Goal: Use online tool/utility: Utilize a website feature to perform a specific function

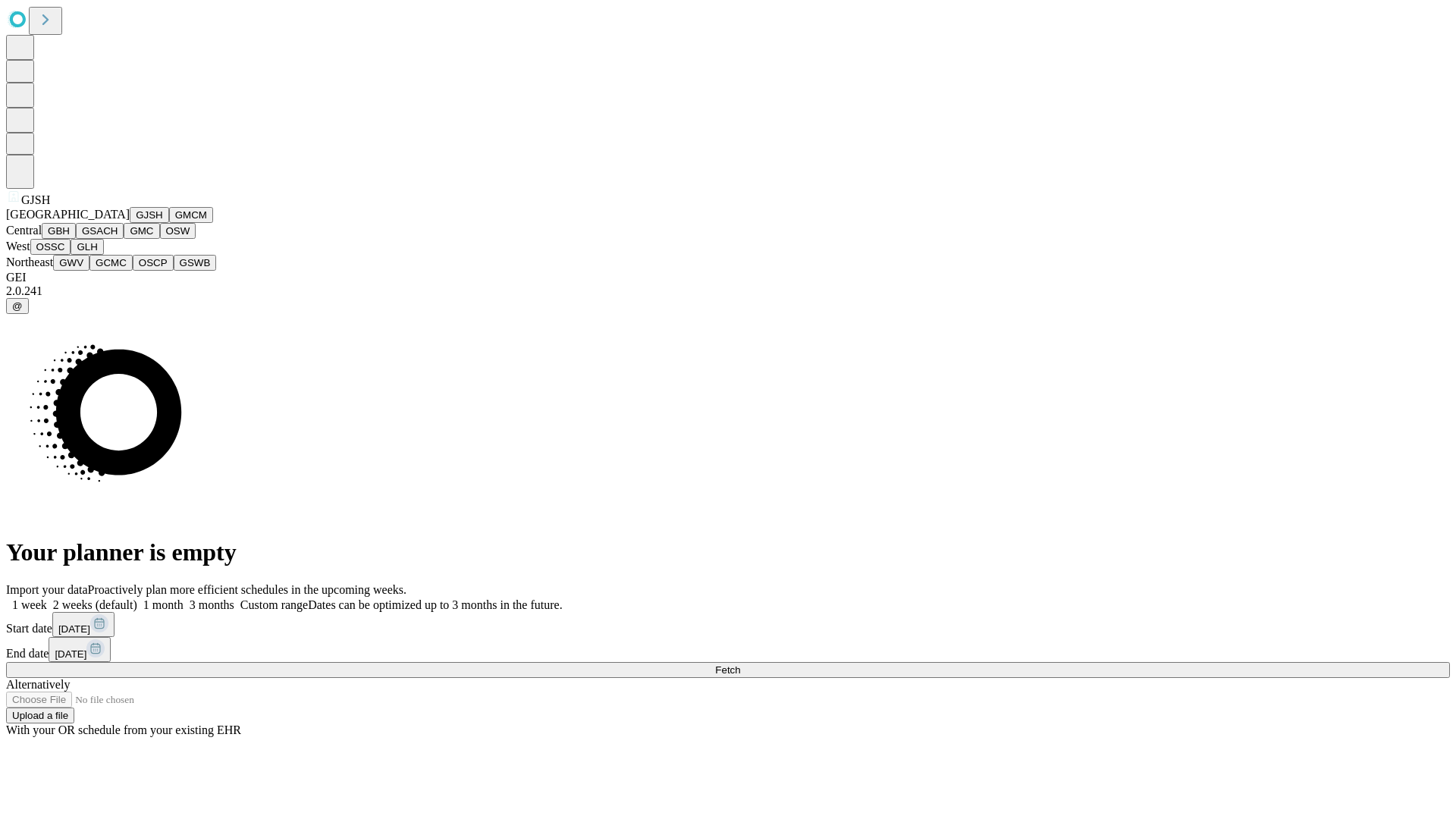
click at [130, 222] on button "GJSH" at bounding box center [149, 215] width 39 height 16
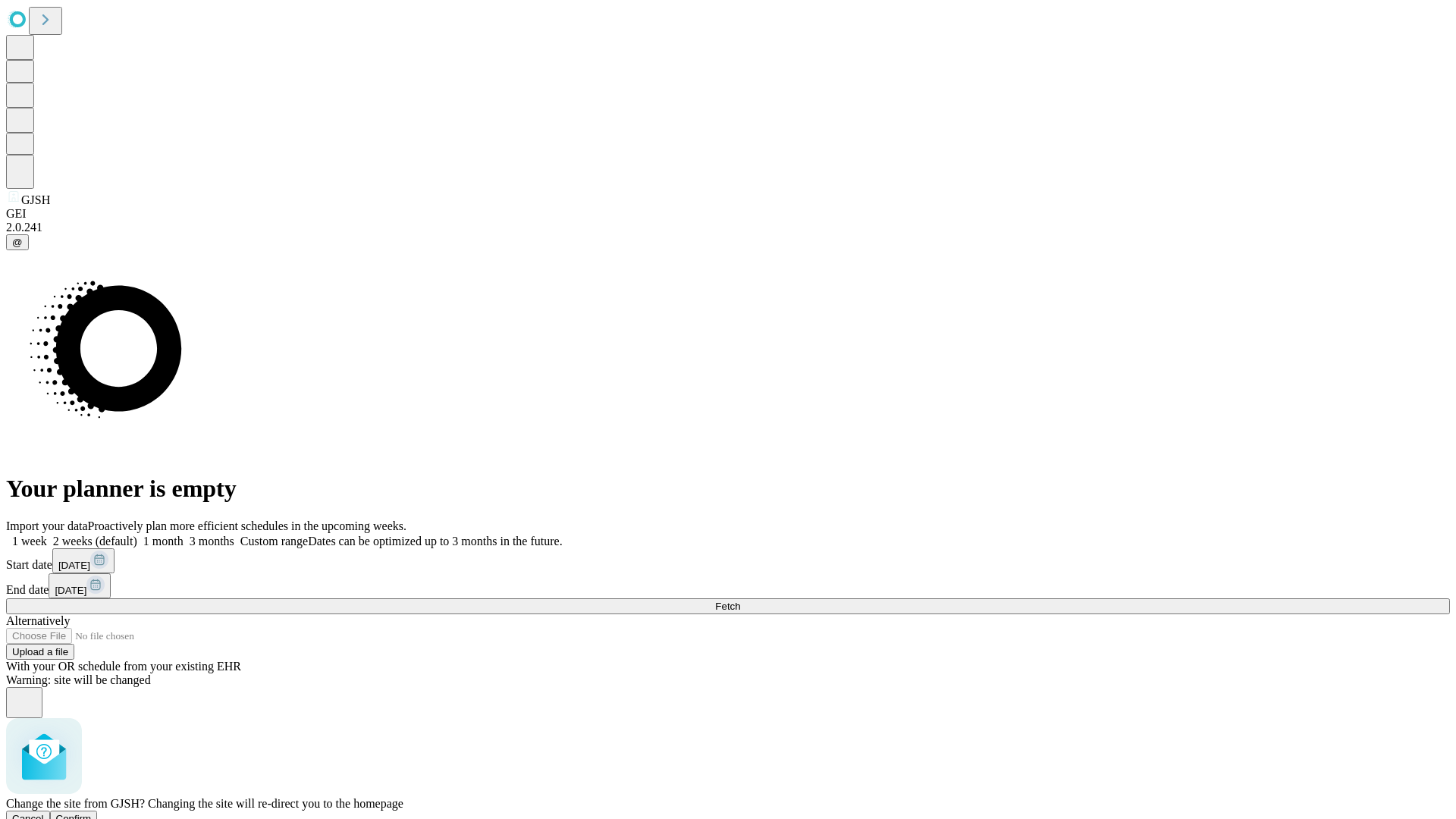
click at [92, 813] on span "Confirm" at bounding box center [74, 818] width 36 height 11
click at [183, 534] on label "1 month" at bounding box center [160, 540] width 46 height 13
click at [740, 601] on span "Fetch" at bounding box center [727, 606] width 25 height 11
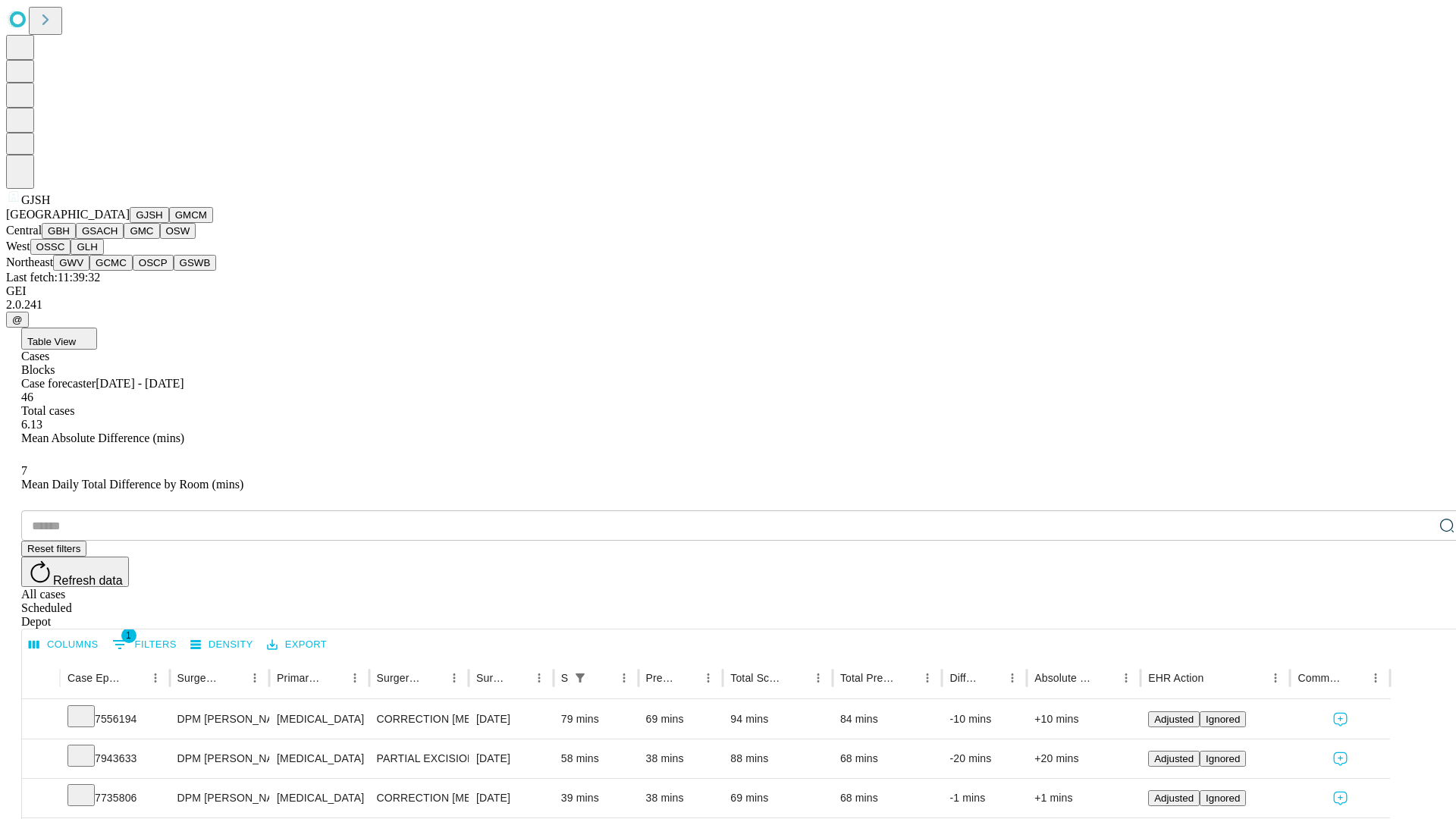
click at [169, 222] on button "GMCM" at bounding box center [191, 215] width 44 height 16
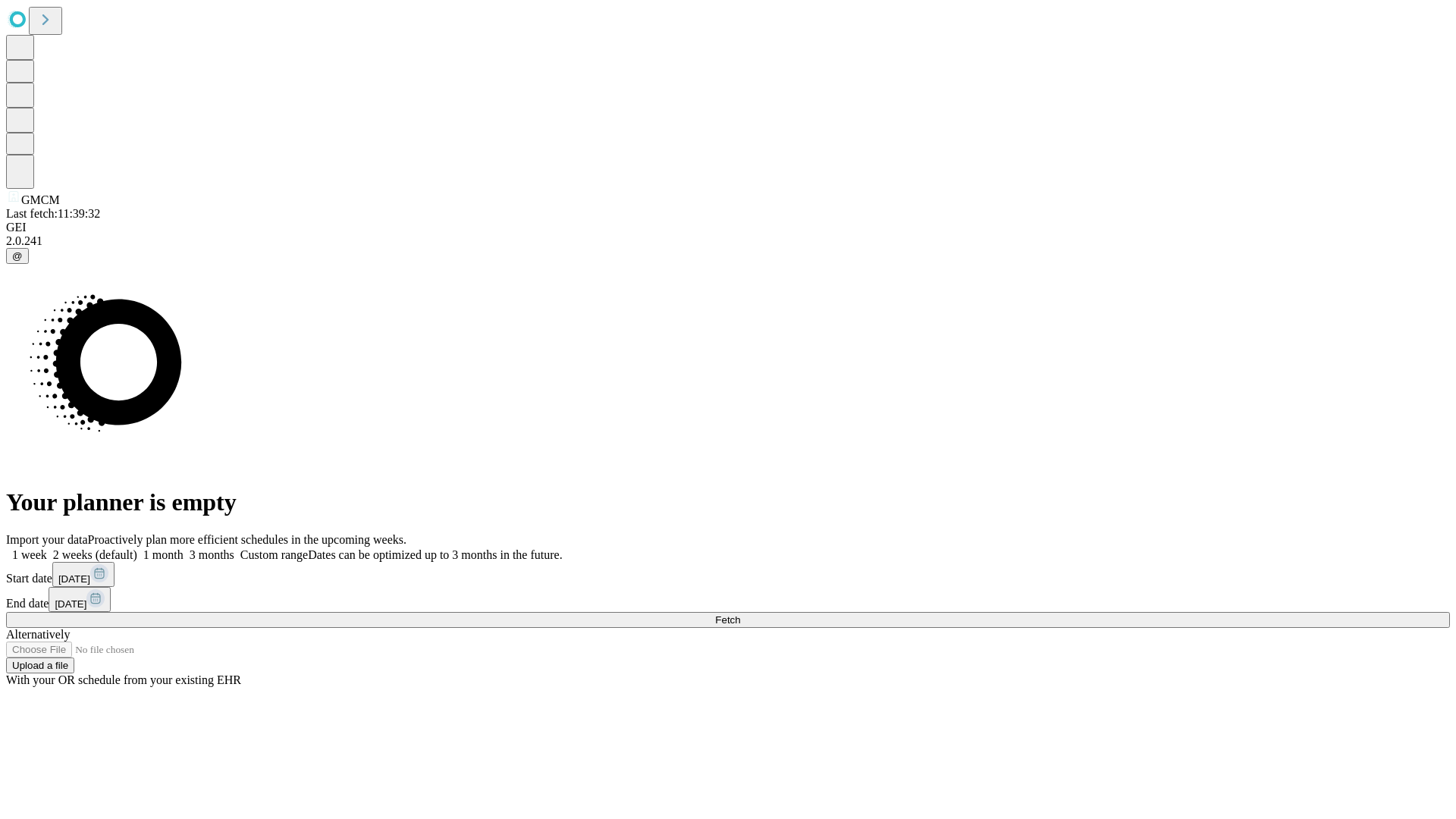
click at [183, 548] on label "1 month" at bounding box center [160, 554] width 46 height 13
click at [740, 614] on span "Fetch" at bounding box center [727, 619] width 25 height 11
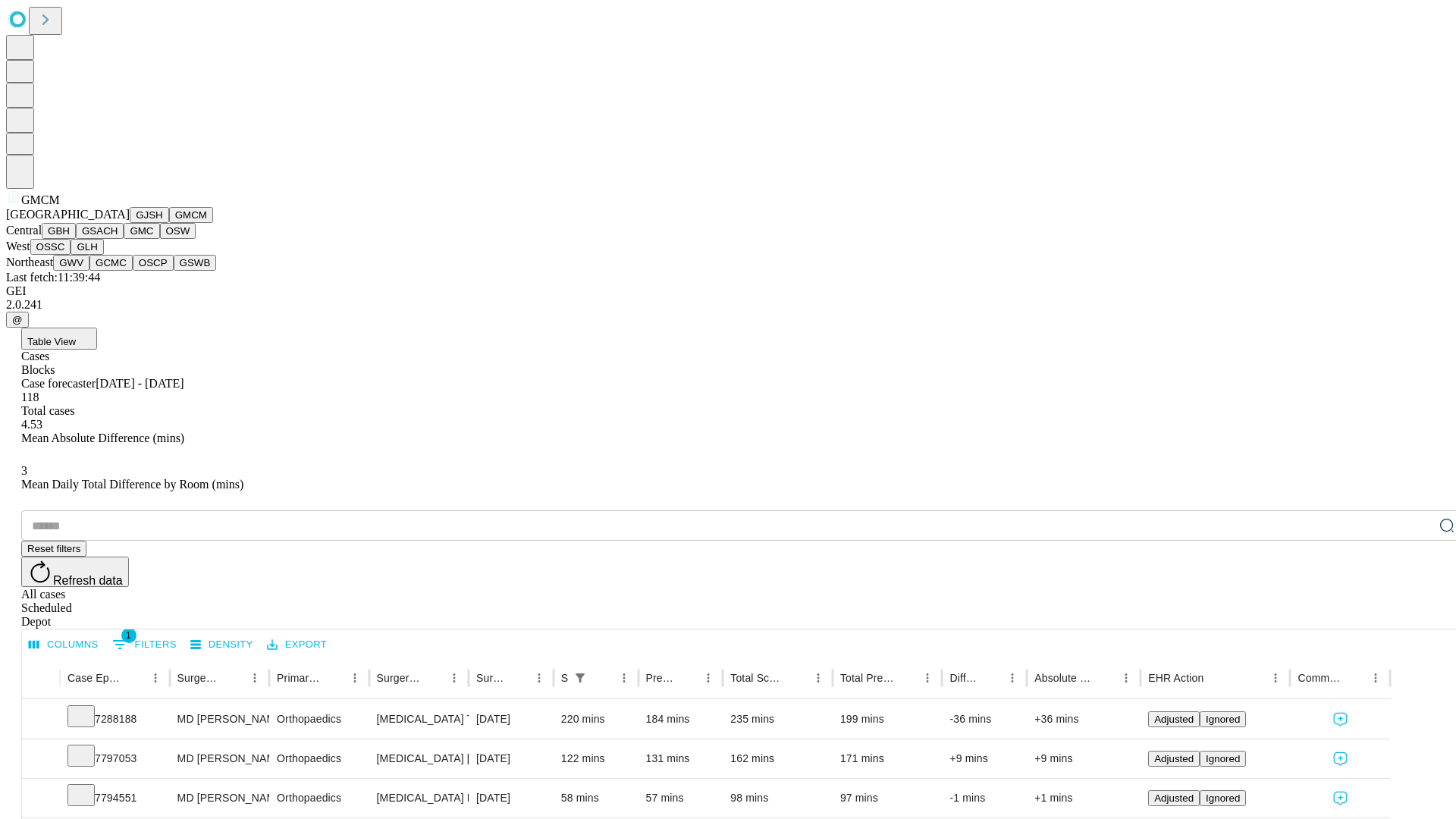
click at [76, 239] on button "GBH" at bounding box center [59, 230] width 34 height 16
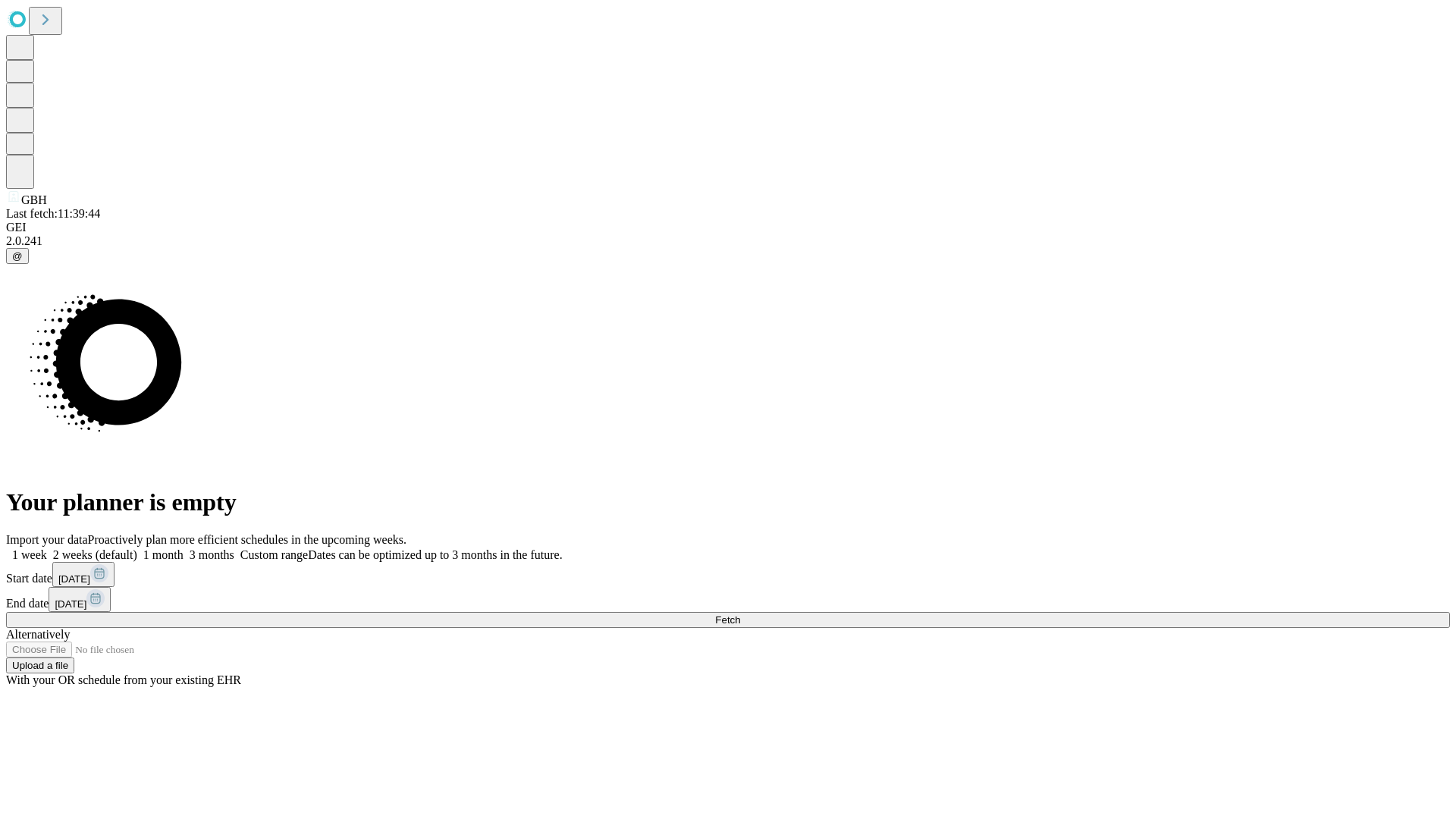
click at [183, 548] on label "1 month" at bounding box center [160, 554] width 46 height 13
click at [740, 614] on span "Fetch" at bounding box center [727, 619] width 25 height 11
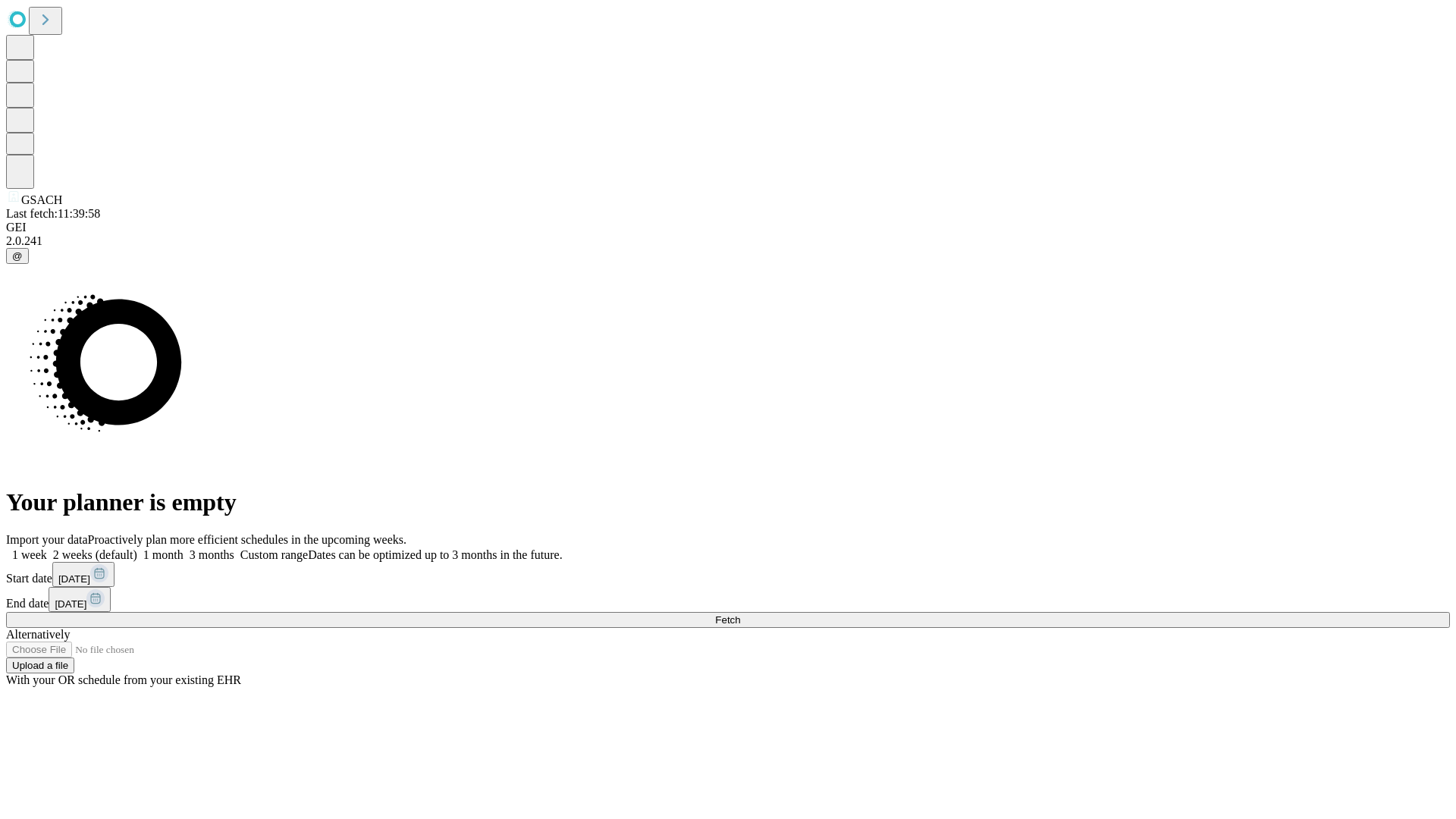
click at [740, 614] on span "Fetch" at bounding box center [727, 619] width 25 height 11
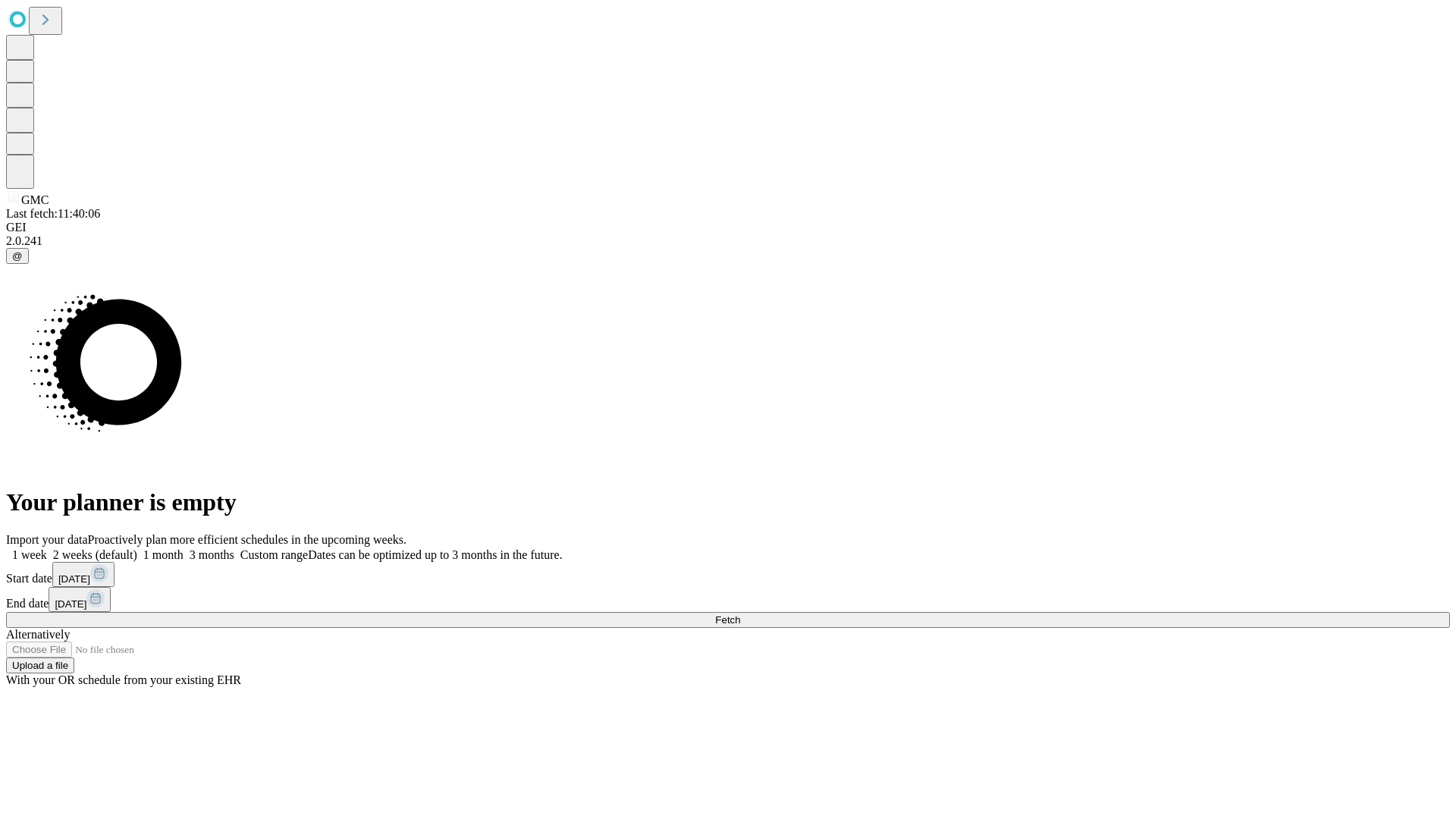
click at [183, 548] on label "1 month" at bounding box center [160, 554] width 46 height 13
click at [740, 614] on span "Fetch" at bounding box center [727, 619] width 25 height 11
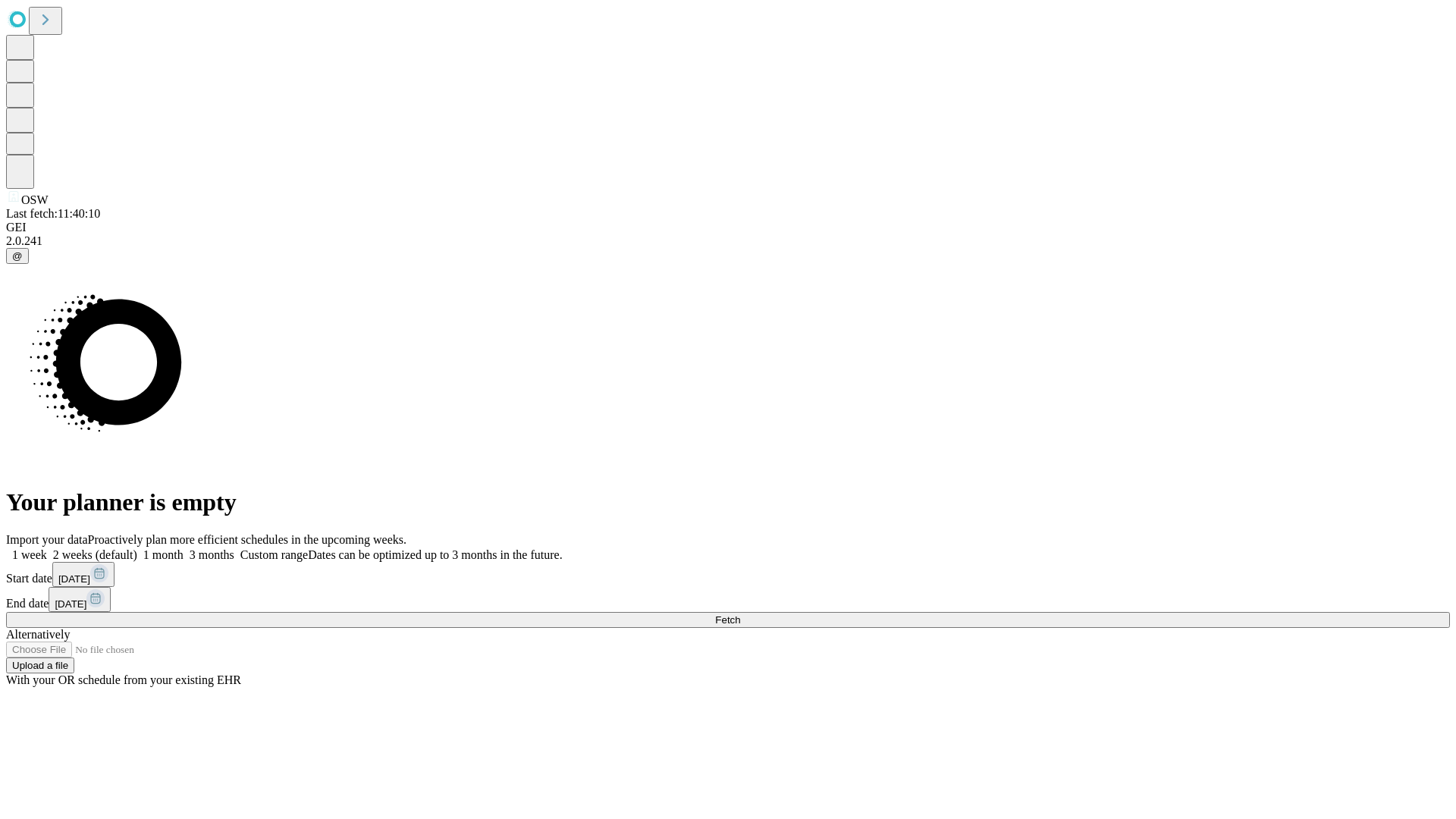
click at [183, 548] on label "1 month" at bounding box center [160, 554] width 46 height 13
click at [740, 614] on span "Fetch" at bounding box center [727, 619] width 25 height 11
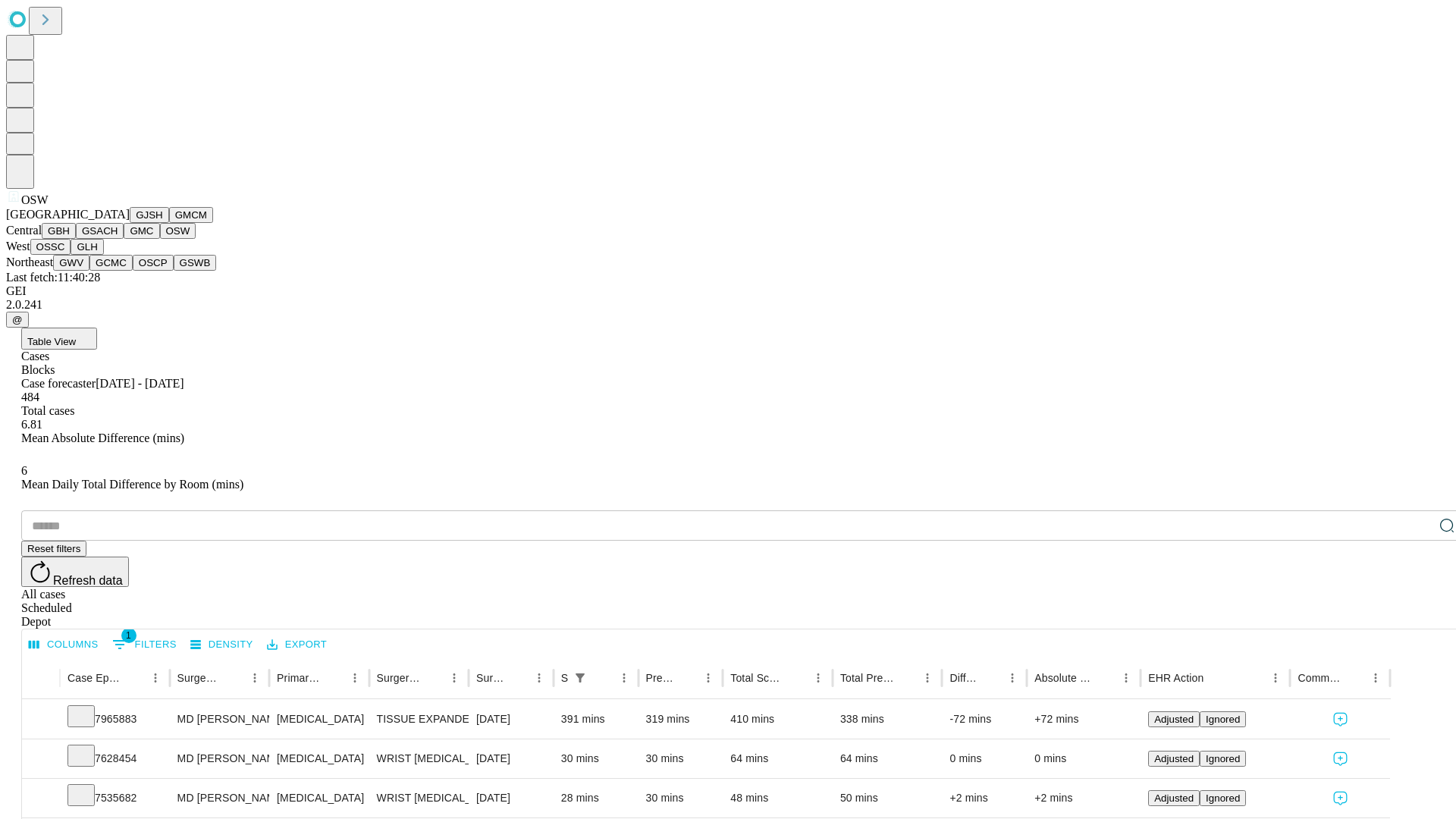
click at [71, 255] on button "OSSC" at bounding box center [51, 247] width 41 height 16
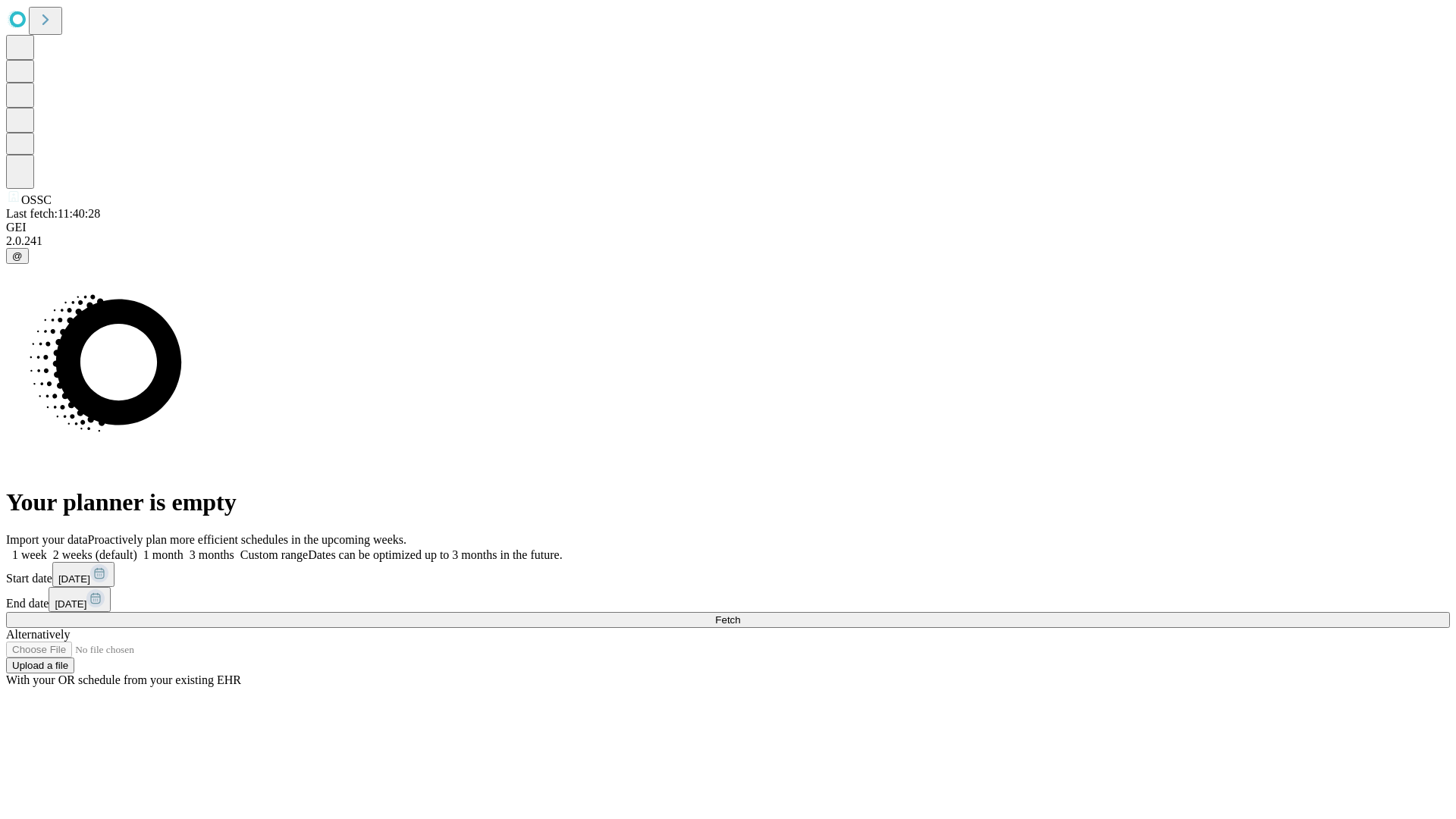
click at [183, 548] on label "1 month" at bounding box center [160, 554] width 46 height 13
click at [740, 614] on span "Fetch" at bounding box center [727, 619] width 25 height 11
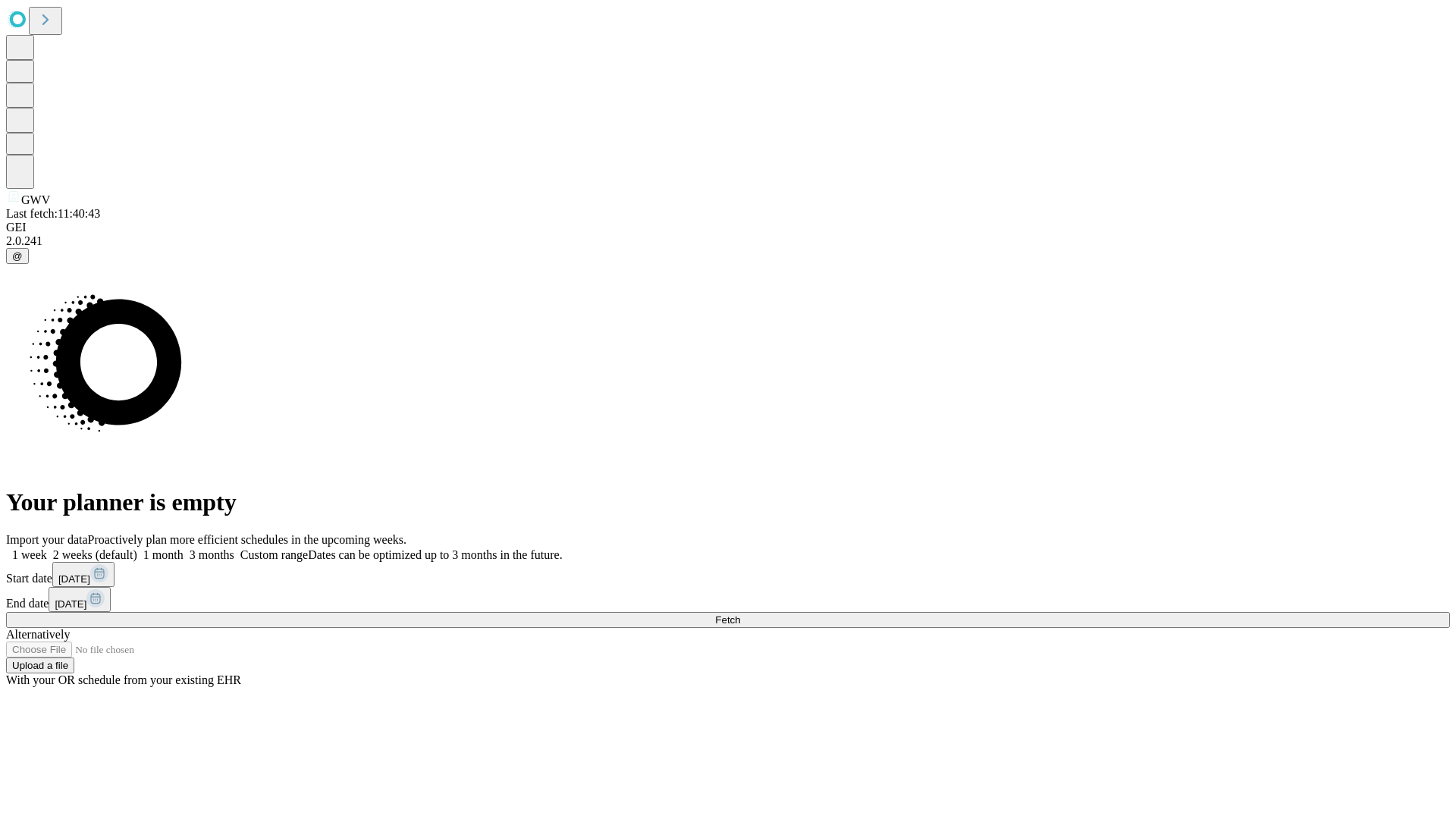
click at [740, 614] on span "Fetch" at bounding box center [727, 619] width 25 height 11
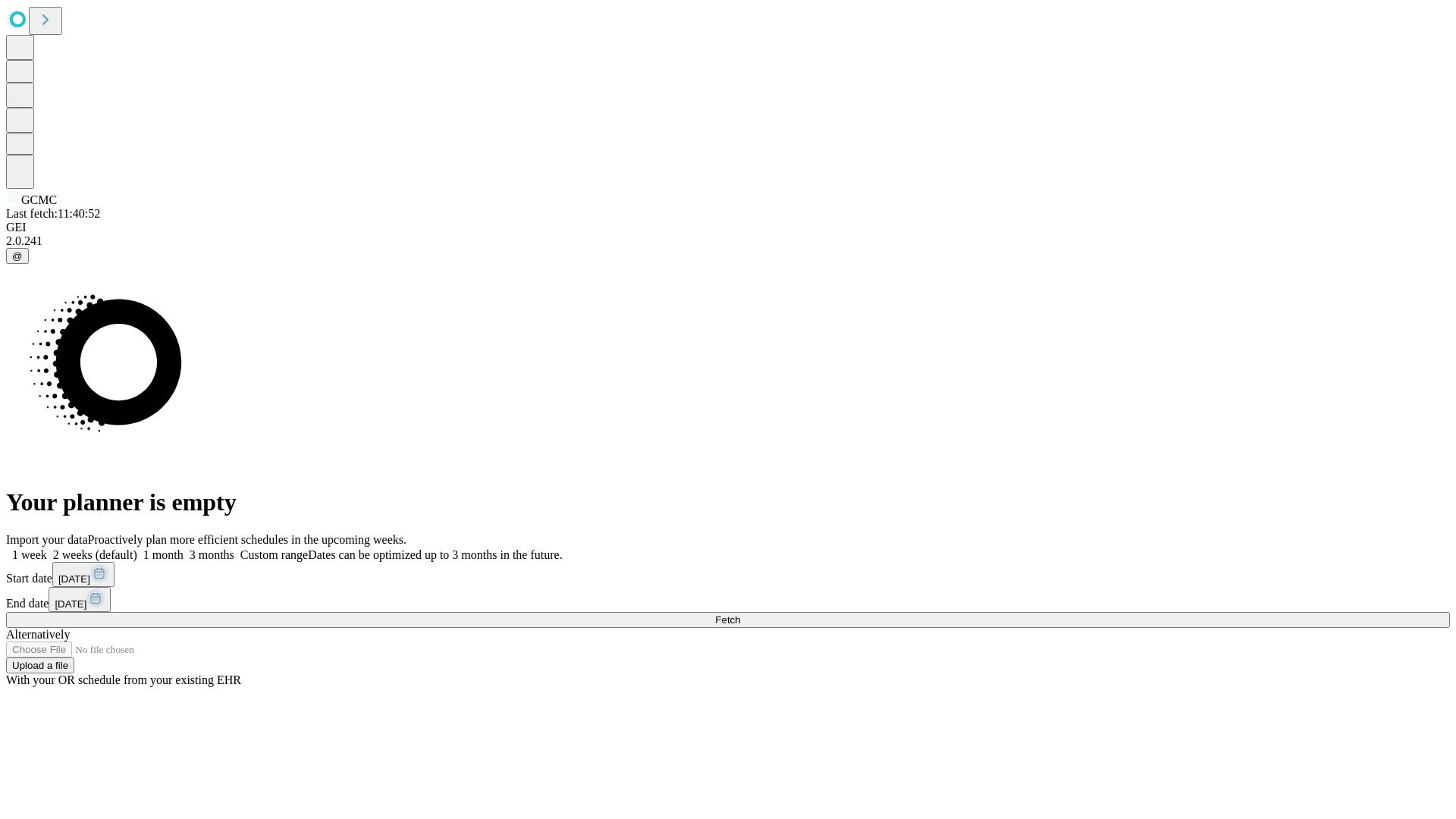
click at [740, 614] on span "Fetch" at bounding box center [727, 619] width 25 height 11
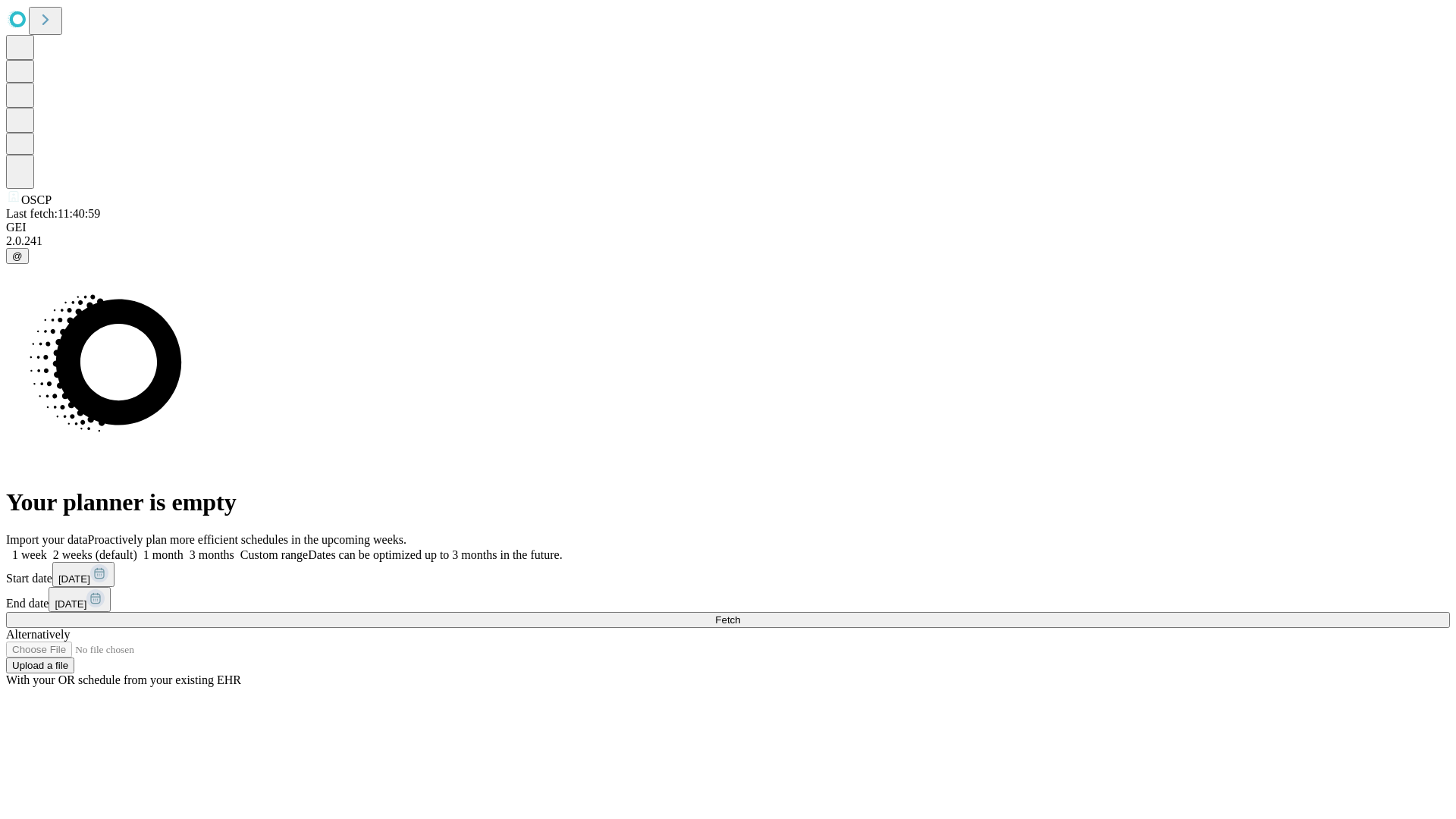
click at [183, 548] on label "1 month" at bounding box center [160, 554] width 46 height 13
click at [740, 614] on span "Fetch" at bounding box center [727, 619] width 25 height 11
